Goal: Transaction & Acquisition: Purchase product/service

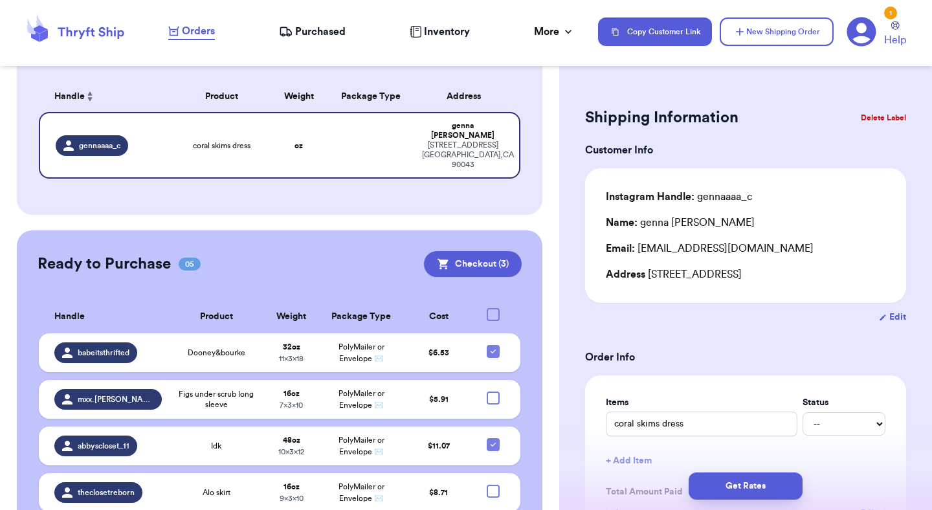
scroll to position [188, 0]
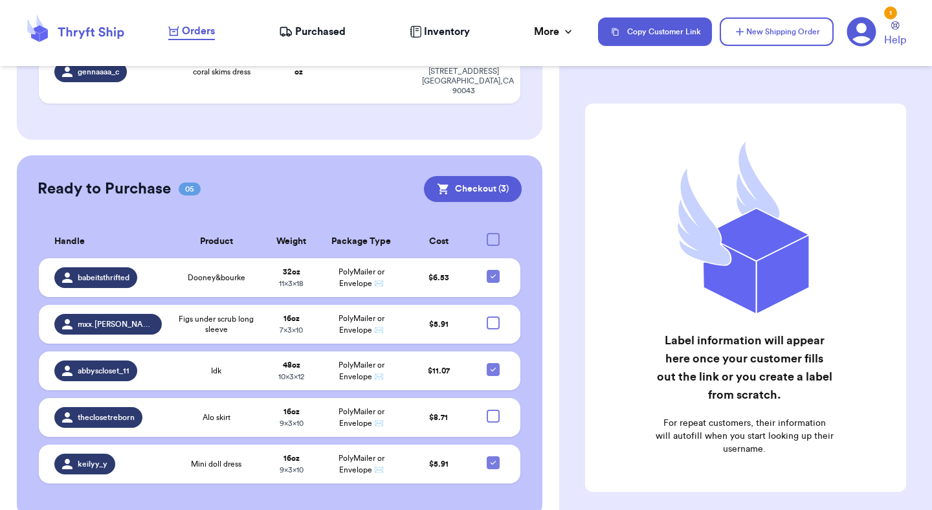
scroll to position [185, 0]
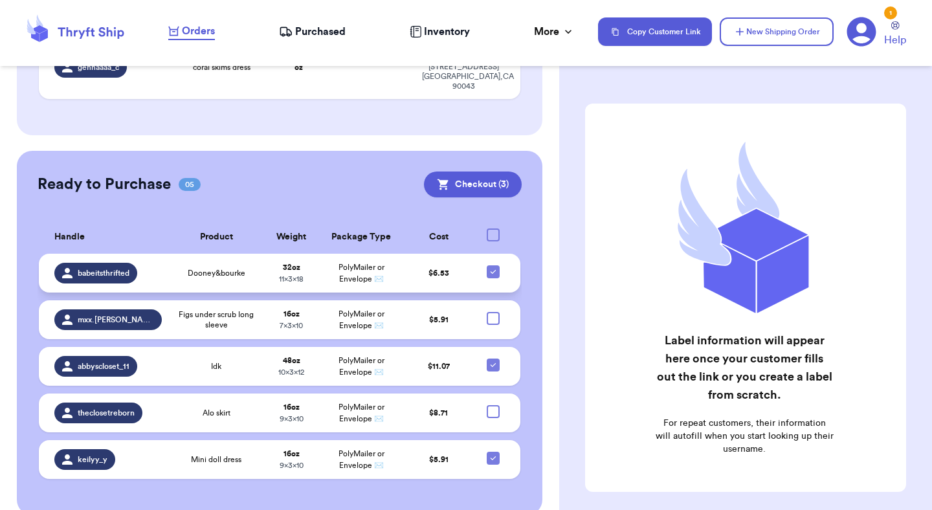
click at [491, 267] on icon at bounding box center [493, 272] width 10 height 10
click at [493, 265] on input "checkbox" at bounding box center [493, 265] width 1 height 1
checkbox input "false"
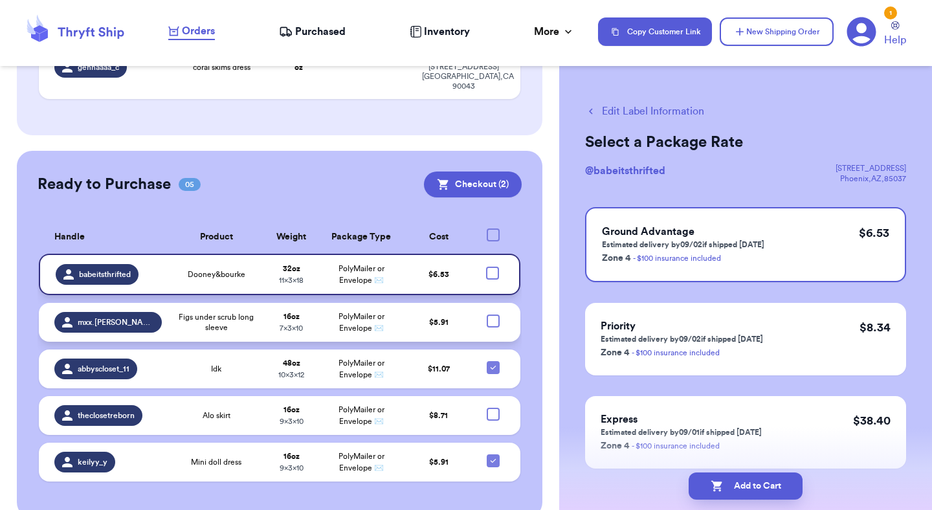
click at [495, 315] on div at bounding box center [493, 321] width 13 height 13
click at [493, 314] on input "checkbox" at bounding box center [493, 314] width 1 height 1
checkbox input "true"
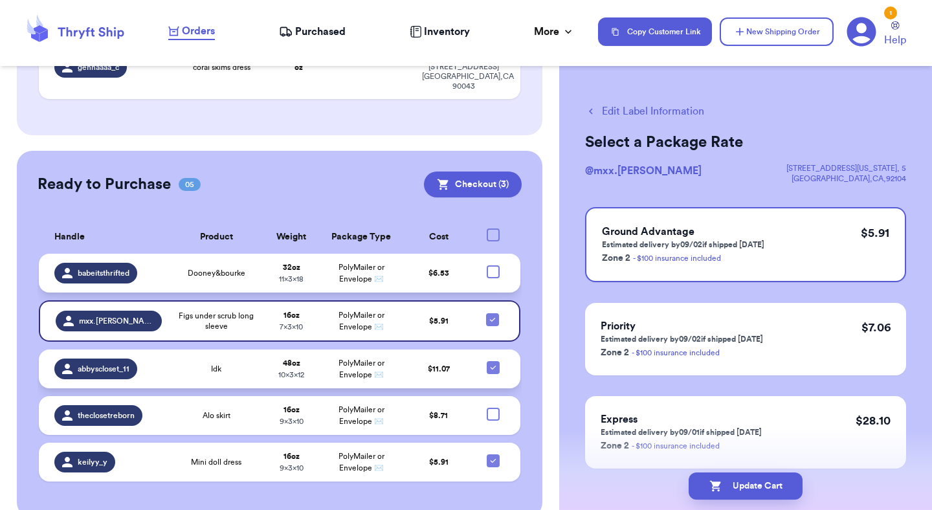
click at [496, 363] on icon at bounding box center [493, 368] width 10 height 10
click at [493, 361] on input "checkbox" at bounding box center [493, 361] width 1 height 1
checkbox input "false"
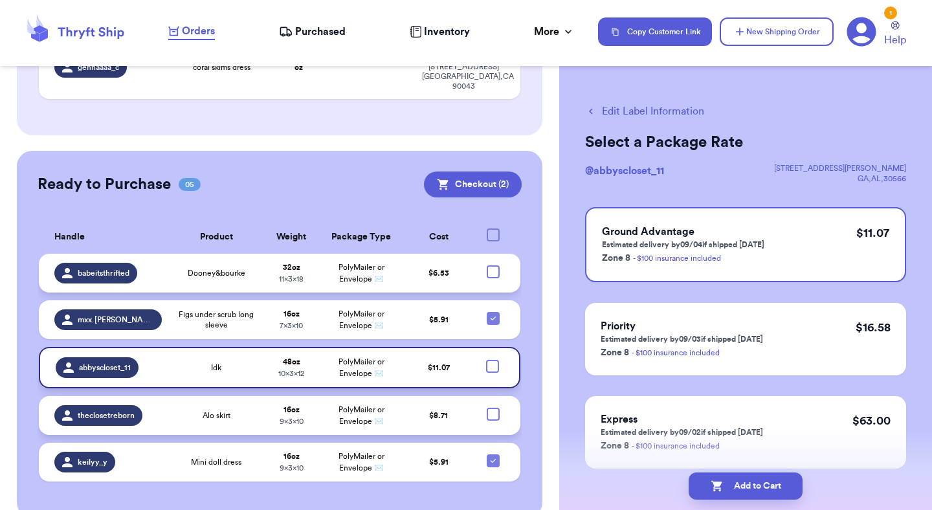
click at [496, 408] on div at bounding box center [493, 414] width 13 height 13
click at [493, 407] on input "checkbox" at bounding box center [493, 407] width 1 height 1
checkbox input "true"
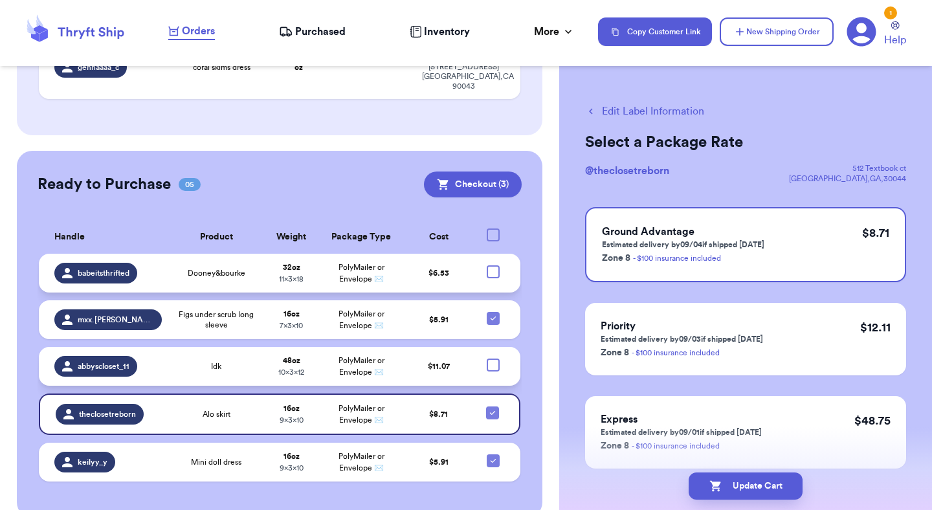
click at [497, 359] on div at bounding box center [493, 365] width 13 height 13
click at [493, 358] on input "checkbox" at bounding box center [493, 358] width 1 height 1
checkbox input "true"
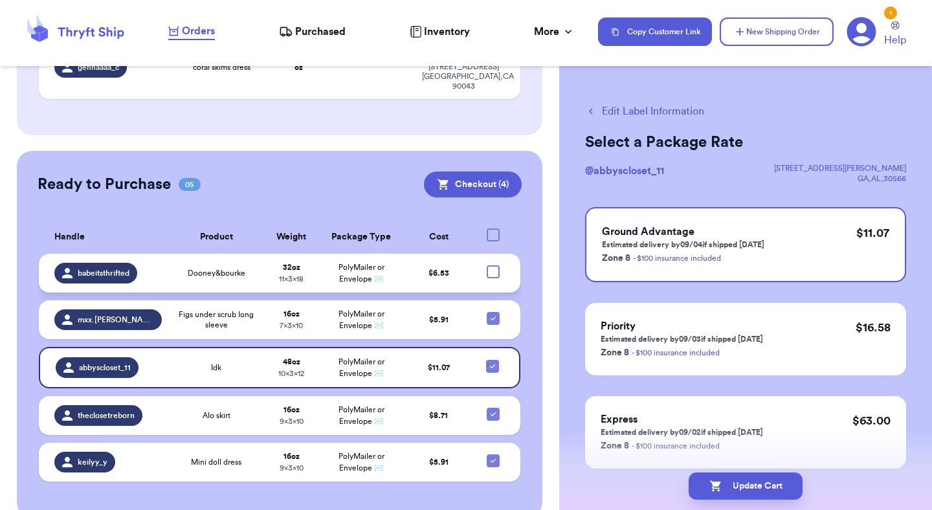
click at [495, 265] on div at bounding box center [493, 271] width 13 height 13
click at [493, 265] on input "checkbox" at bounding box center [493, 265] width 1 height 1
checkbox input "true"
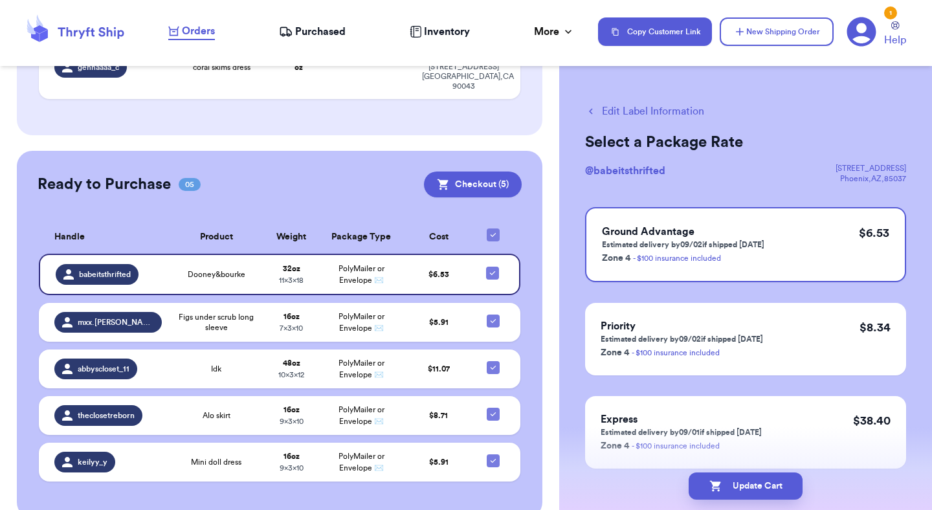
scroll to position [188, 0]
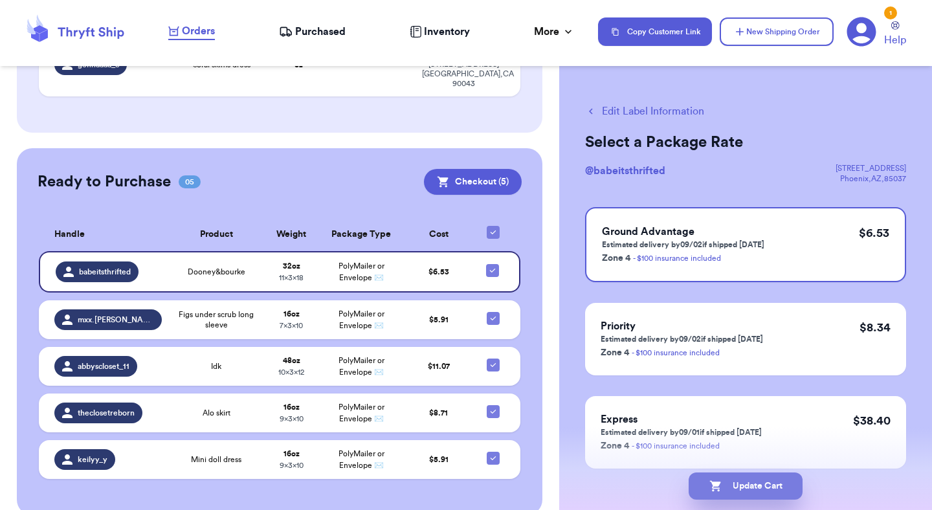
click at [715, 492] on icon "button" at bounding box center [715, 486] width 13 height 13
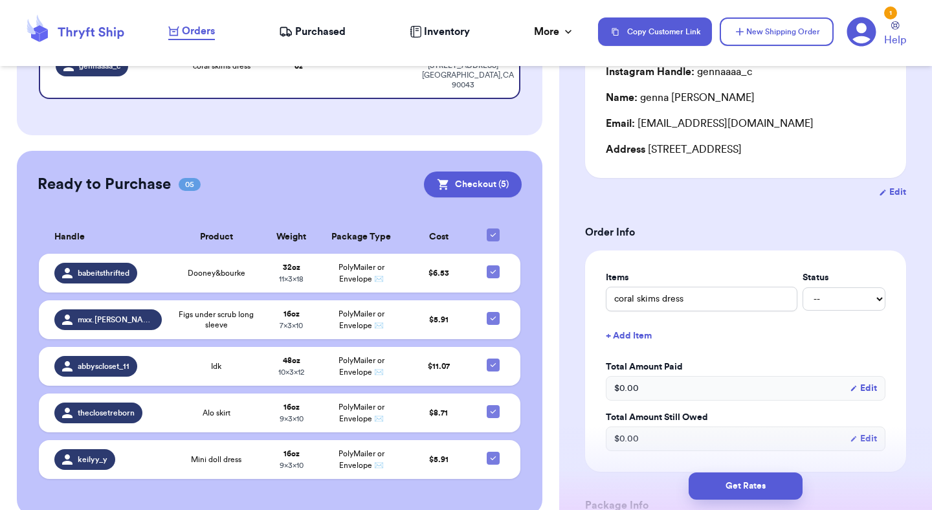
scroll to position [0, 0]
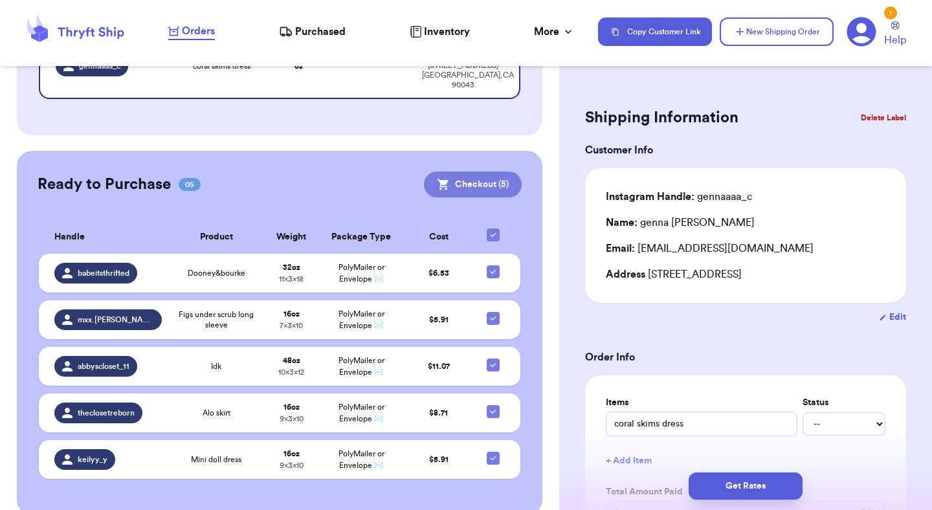
click at [463, 175] on button "Checkout ( 5 )" at bounding box center [473, 185] width 98 height 26
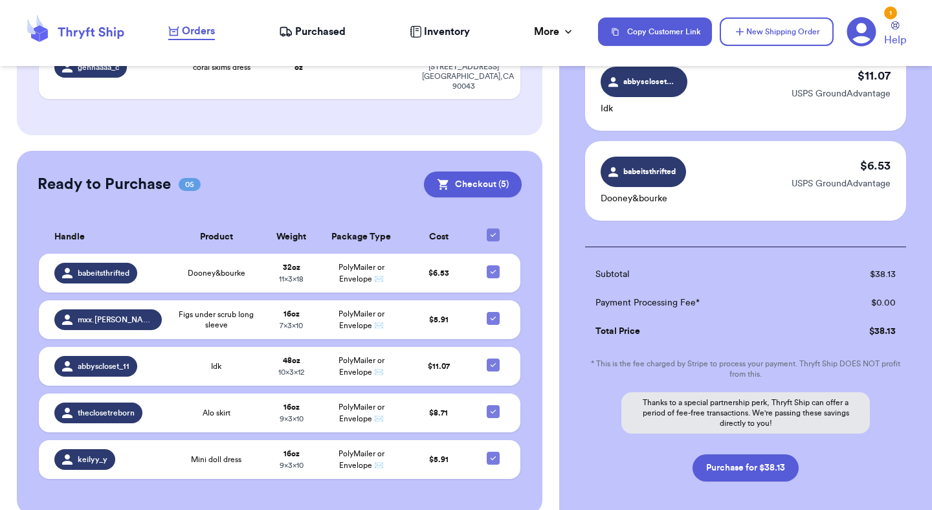
scroll to position [441, 0]
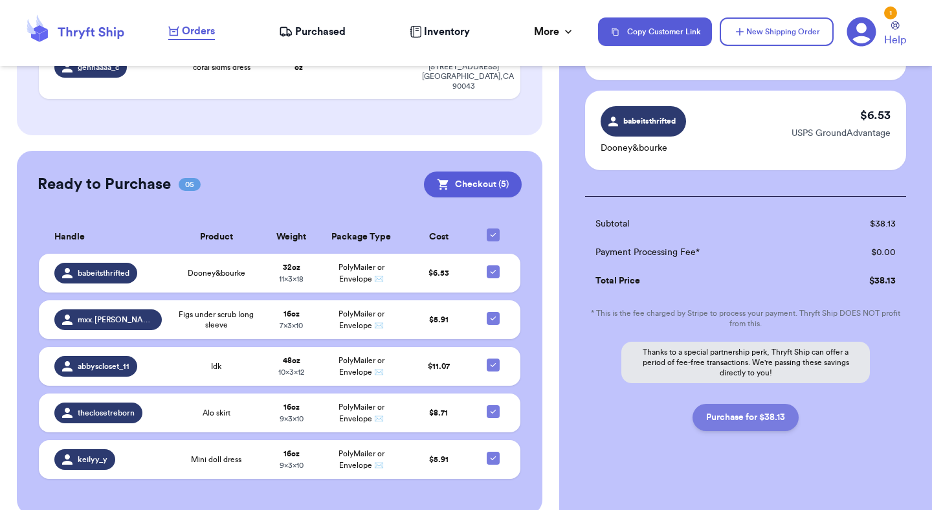
click at [739, 407] on button "Purchase for $38.13" at bounding box center [746, 417] width 106 height 27
checkbox input "false"
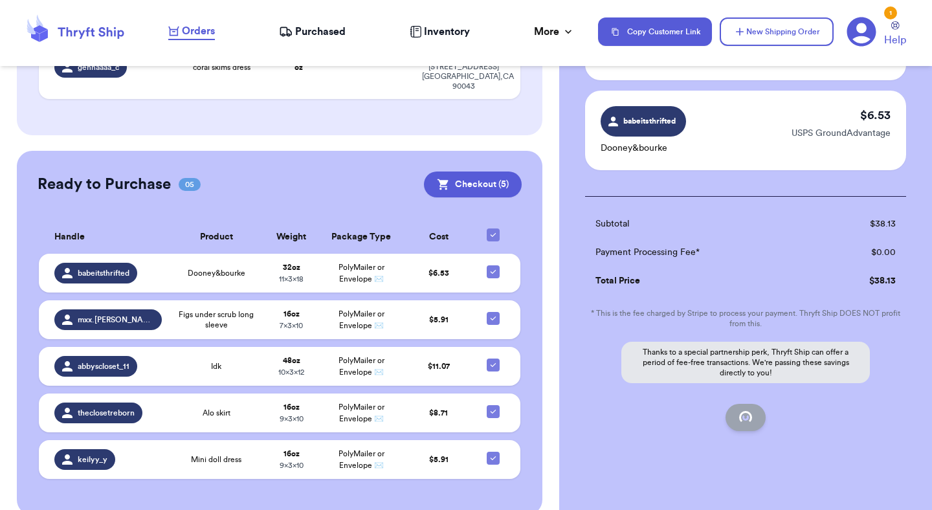
checkbox input "false"
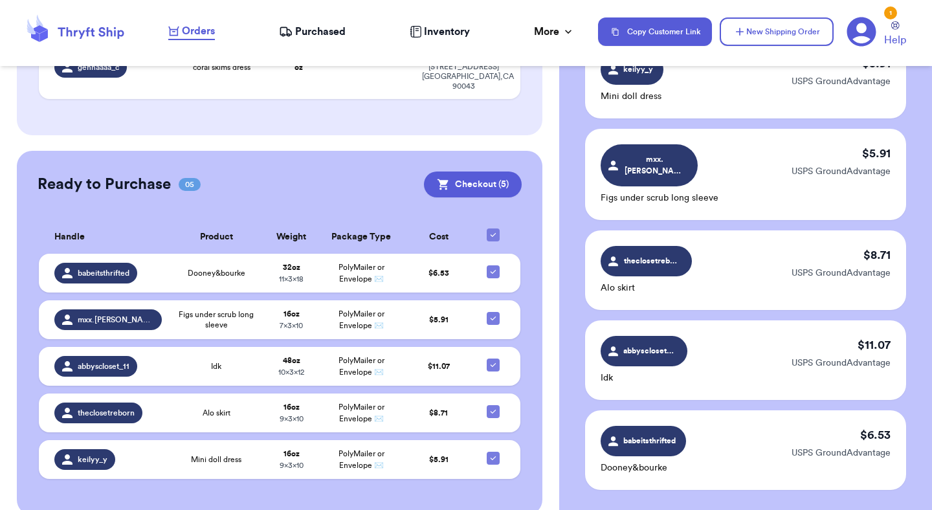
checkbox input "true"
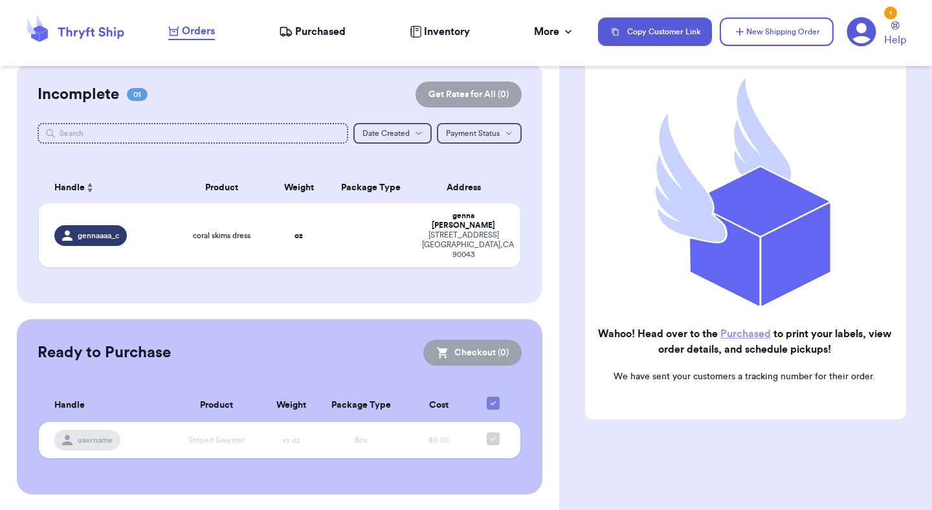
scroll to position [0, 0]
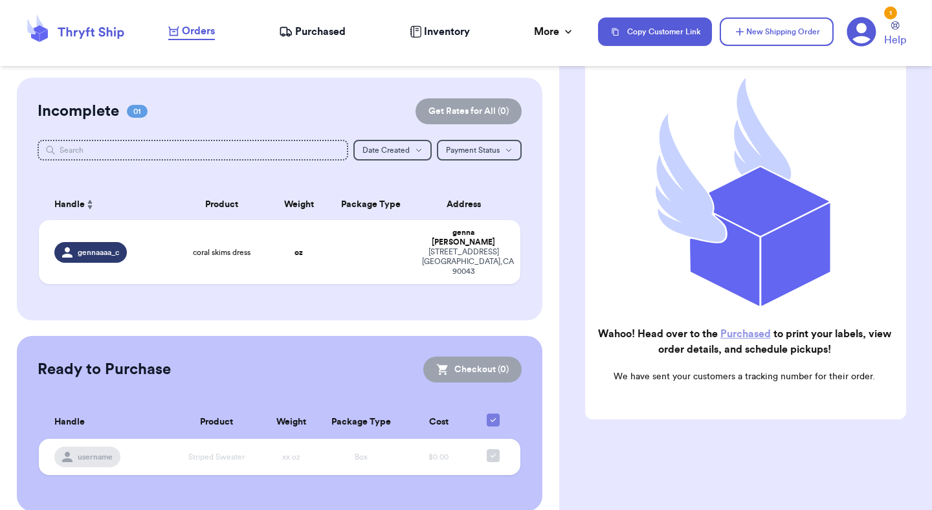
click at [320, 45] on nav "Orders Purchased Inventory More Stats Completed Orders Copy Customer Link New S…" at bounding box center [543, 31] width 777 height 43
click at [328, 27] on span "Purchased" at bounding box center [320, 32] width 50 height 16
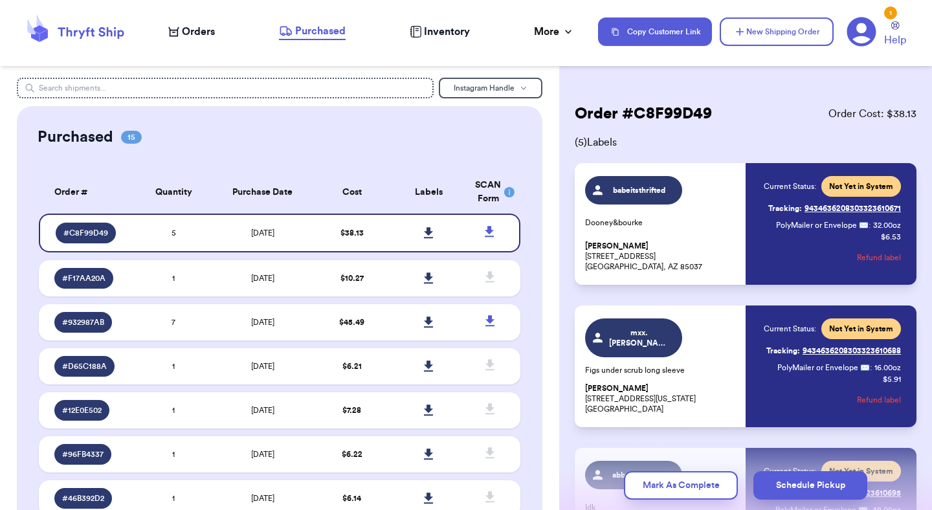
click at [708, 244] on p "Briana Lopez 9423 W Glenrosa Ave Phoenix, AZ 85037" at bounding box center [661, 256] width 153 height 31
click at [719, 237] on div "babeitsthrifted Dooney&bourke Briana Lopez 9423 W Glenrosa Ave Phoenix, AZ 85037" at bounding box center [661, 224] width 153 height 96
click at [431, 235] on icon at bounding box center [429, 233] width 10 height 12
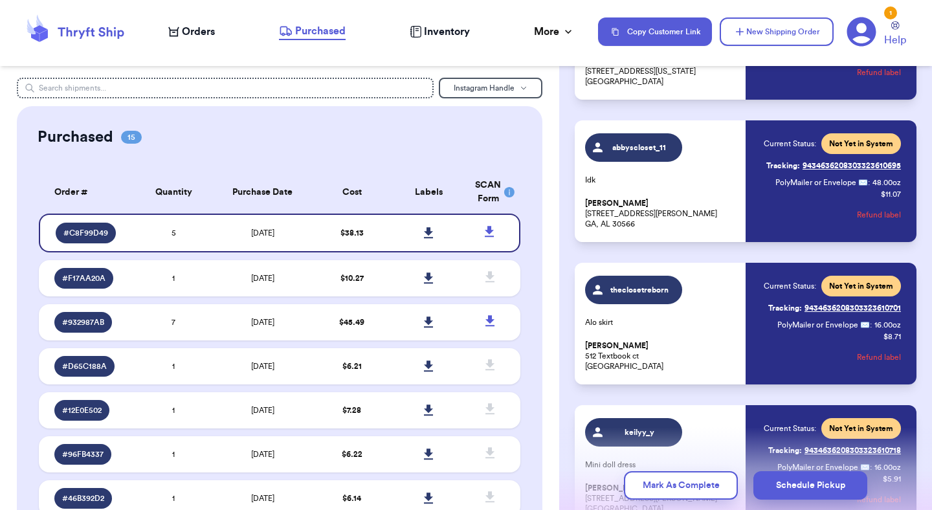
scroll to position [334, 0]
